Goal: Find contact information: Obtain details needed to contact an individual or organization

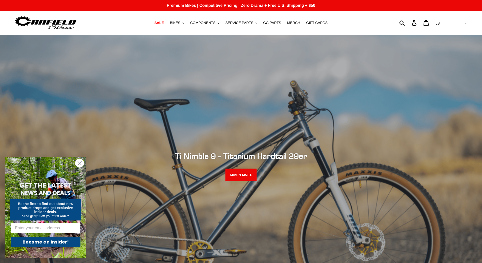
click at [80, 164] on icon "Close dialog" at bounding box center [80, 163] width 4 height 4
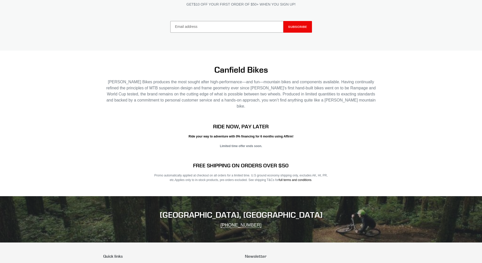
scroll to position [1002, 0]
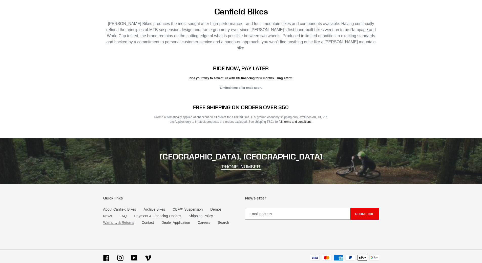
click at [119, 220] on link "Warranty & Returns" at bounding box center [118, 222] width 31 height 4
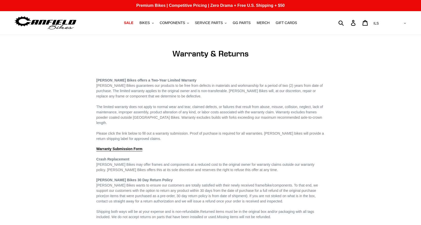
click at [62, 22] on img at bounding box center [45, 23] width 63 height 16
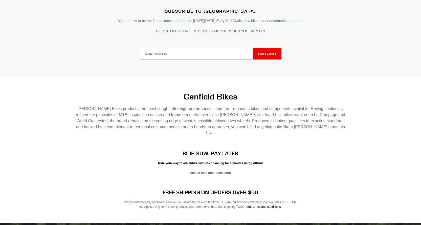
scroll to position [1002, 0]
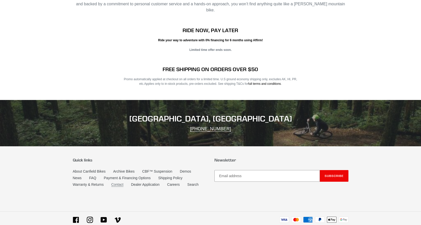
click at [118, 182] on link "Contact" at bounding box center [117, 184] width 12 height 4
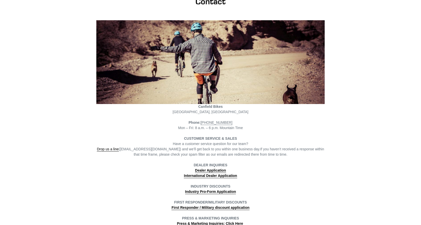
scroll to position [76, 0]
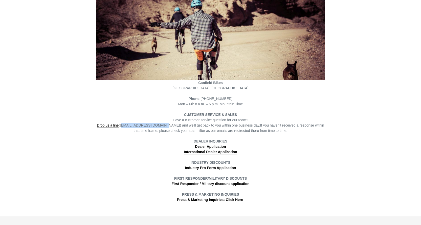
drag, startPoint x: 124, startPoint y: 125, endPoint x: 161, endPoint y: 125, distance: 36.9
click at [161, 125] on span "Drop us a line (info@canfieldbikes.com) and we’ll get back to you within one bu…" at bounding box center [178, 125] width 163 height 5
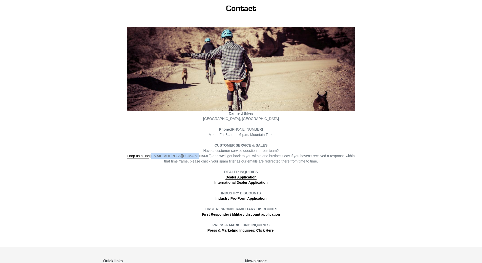
scroll to position [0, 0]
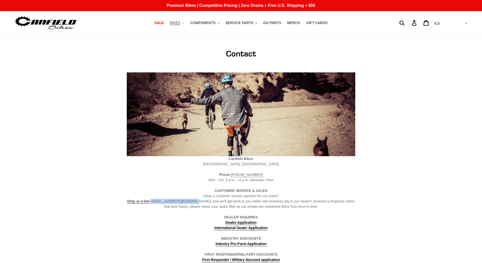
click at [179, 22] on span "BIKES" at bounding box center [175, 23] width 10 height 4
